Goal: Check status

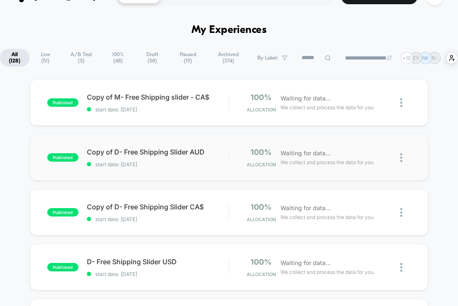
scroll to position [22, 0]
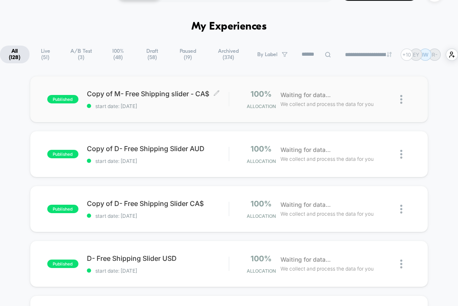
click at [166, 103] on span "start date: [DATE]" at bounding box center [158, 106] width 142 height 6
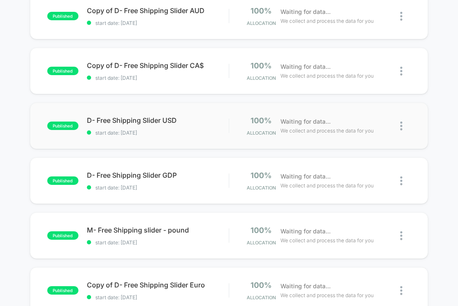
scroll to position [161, 0]
